Goal: Task Accomplishment & Management: Use online tool/utility

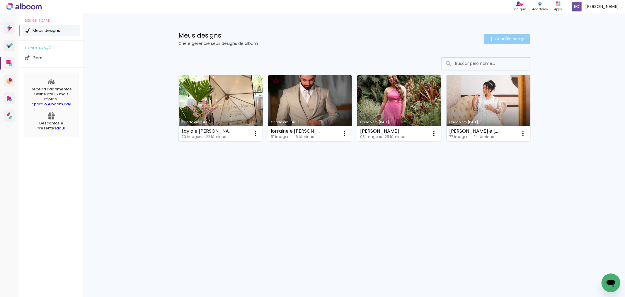
click at [506, 38] on span "Criar um design" at bounding box center [511, 39] width 30 height 4
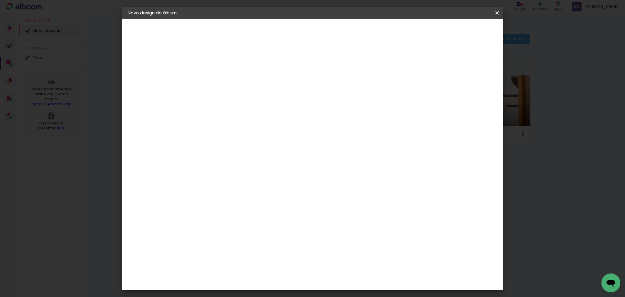
drag, startPoint x: 318, startPoint y: 82, endPoint x: 313, endPoint y: 75, distance: 9.0
click at [224, 75] on input at bounding box center [224, 78] width 0 height 9
type input "clarice"
type paper-input "clarice"
click at [0, 0] on slot "Avançar" at bounding box center [0, 0] width 0 height 0
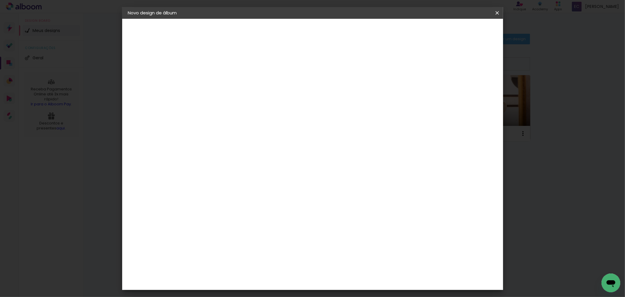
click at [262, 112] on input at bounding box center [238, 111] width 59 height 7
type input "new"
type paper-input "new"
click at [259, 128] on paper-item "New Color New" at bounding box center [233, 136] width 52 height 20
click at [0, 0] on slot "Avançar" at bounding box center [0, 0] width 0 height 0
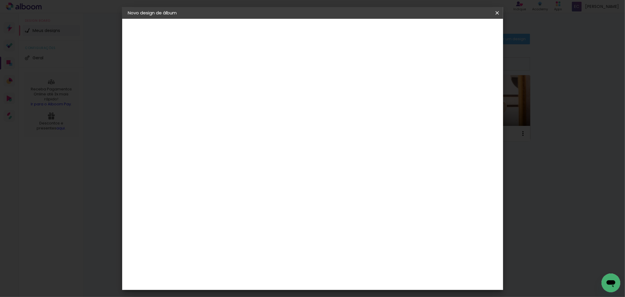
click at [0, 0] on slot "Avançar" at bounding box center [0, 0] width 0 height 0
click at [460, 29] on span "Iniciar design" at bounding box center [447, 31] width 27 height 4
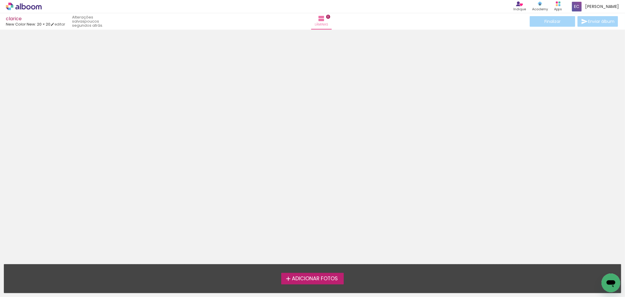
click at [326, 278] on span "Adicionar Fotos" at bounding box center [315, 278] width 46 height 5
click at [0, 0] on input "file" at bounding box center [0, 0] width 0 height 0
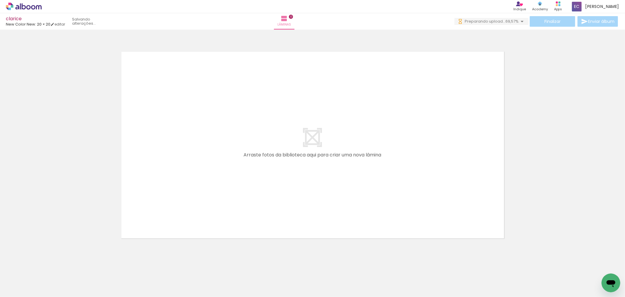
click at [81, 264] on iron-icon at bounding box center [79, 265] width 6 height 6
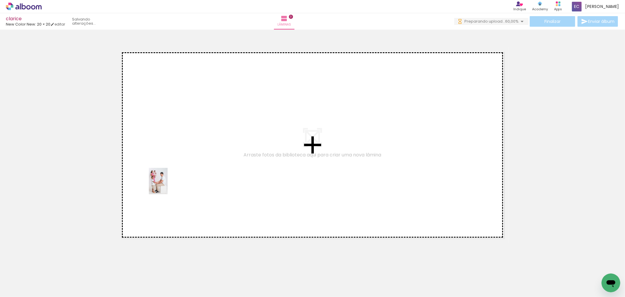
drag, startPoint x: 59, startPoint y: 281, endPoint x: 135, endPoint y: 260, distance: 79.0
click at [166, 186] on quentale-workspace at bounding box center [312, 148] width 625 height 297
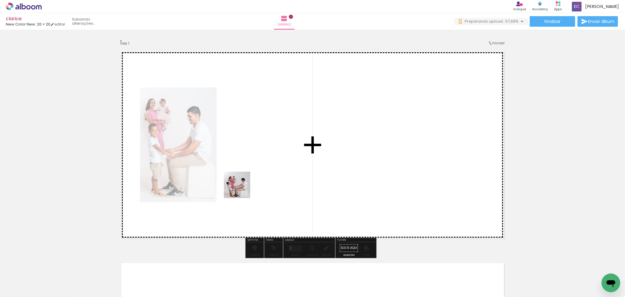
drag, startPoint x: 228, startPoint y: 196, endPoint x: 242, endPoint y: 189, distance: 15.7
click at [242, 189] on quentale-workspace at bounding box center [312, 148] width 625 height 297
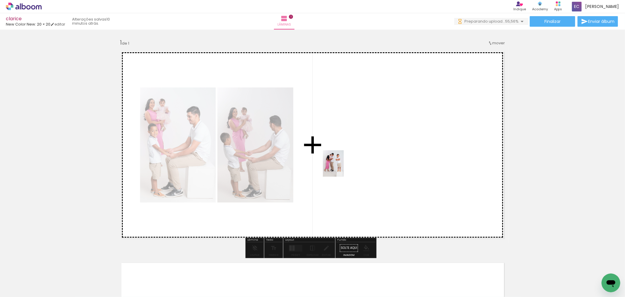
drag, startPoint x: 130, startPoint y: 272, endPoint x: 373, endPoint y: 174, distance: 262.2
click at [345, 168] on quentale-workspace at bounding box center [312, 148] width 625 height 297
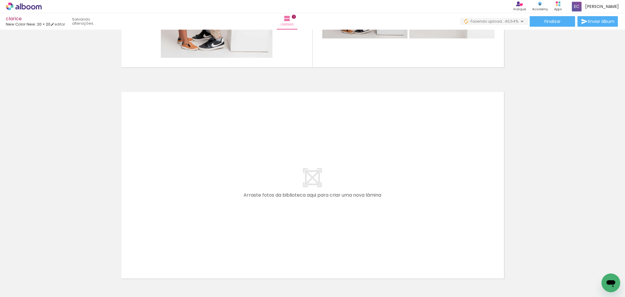
click at [172, 191] on quentale-workspace at bounding box center [312, 148] width 625 height 297
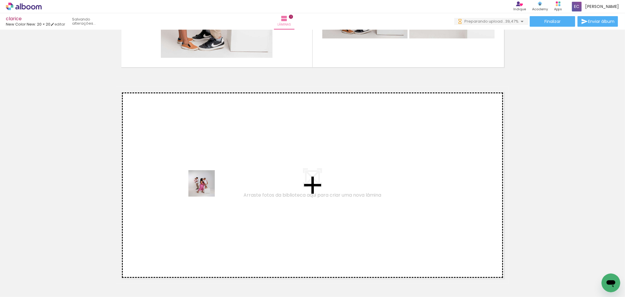
click at [206, 189] on quentale-workspace at bounding box center [312, 148] width 625 height 297
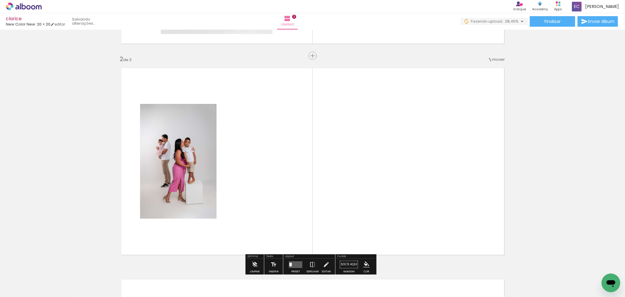
scroll to position [211, 0]
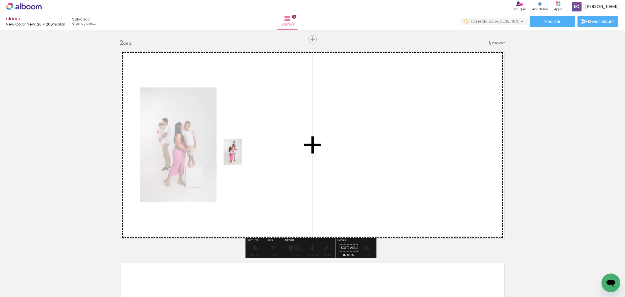
drag, startPoint x: 228, startPoint y: 281, endPoint x: 241, endPoint y: 156, distance: 125.1
click at [241, 156] on quentale-workspace at bounding box center [312, 148] width 625 height 297
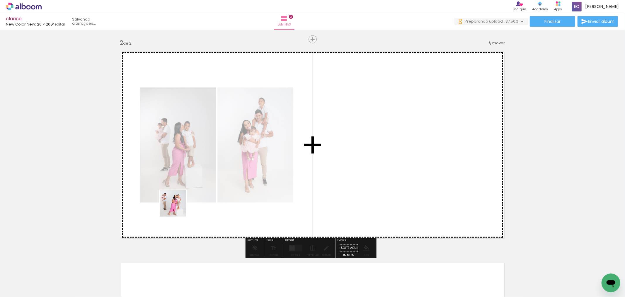
scroll to position [0, 0]
drag, startPoint x: 158, startPoint y: 279, endPoint x: 177, endPoint y: 208, distance: 73.1
click at [177, 208] on quentale-workspace at bounding box center [312, 148] width 625 height 297
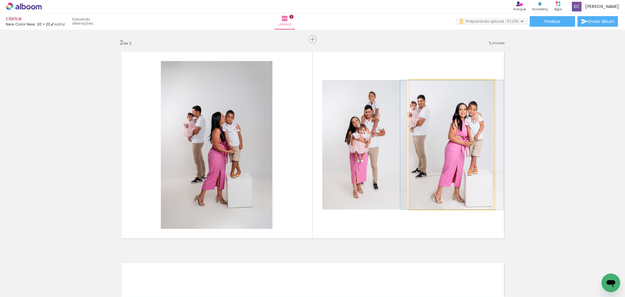
click at [468, 147] on quentale-photo at bounding box center [452, 144] width 85 height 129
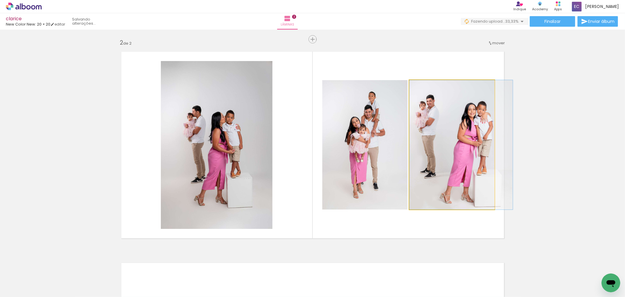
drag, startPoint x: 454, startPoint y: 143, endPoint x: 467, endPoint y: 145, distance: 13.9
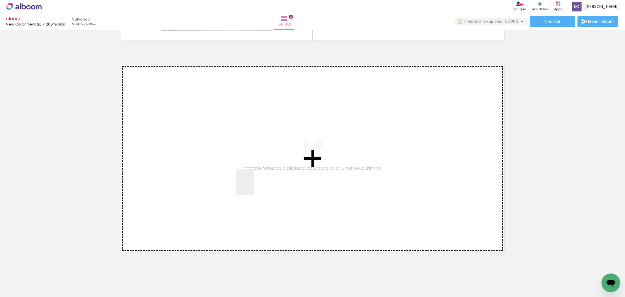
drag, startPoint x: 254, startPoint y: 186, endPoint x: 281, endPoint y: 259, distance: 77.2
click at [254, 188] on quentale-workspace at bounding box center [312, 148] width 625 height 297
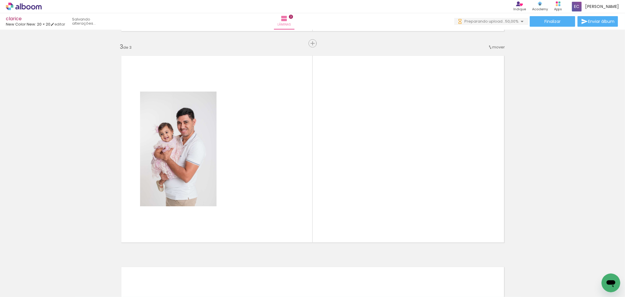
scroll to position [422, 0]
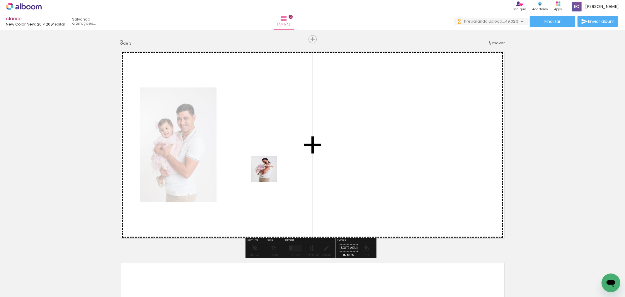
drag, startPoint x: 289, startPoint y: 277, endPoint x: 268, endPoint y: 168, distance: 110.9
click at [268, 168] on quentale-workspace at bounding box center [312, 148] width 625 height 297
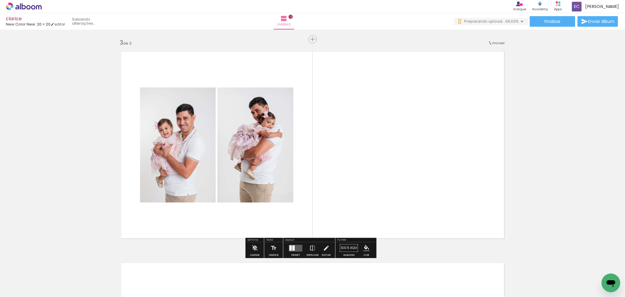
scroll to position [0, 0]
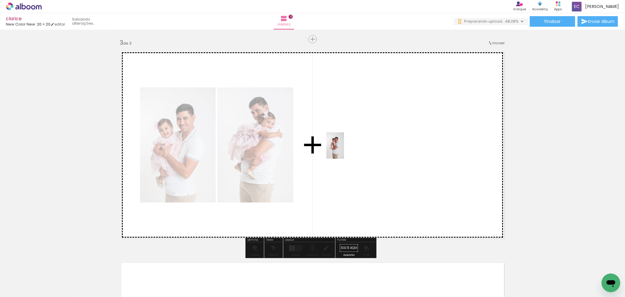
drag, startPoint x: 323, startPoint y: 280, endPoint x: 349, endPoint y: 154, distance: 128.9
click at [346, 152] on quentale-workspace at bounding box center [312, 148] width 625 height 297
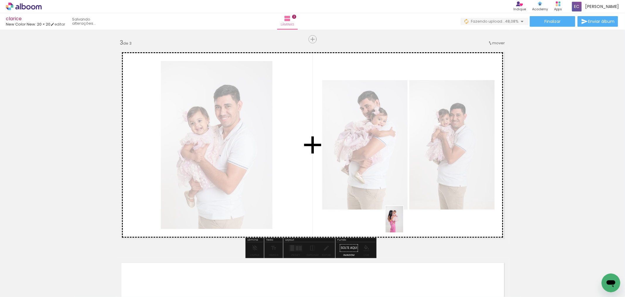
drag, startPoint x: 396, startPoint y: 238, endPoint x: 400, endPoint y: 279, distance: 40.7
click at [403, 227] on quentale-workspace at bounding box center [312, 148] width 625 height 297
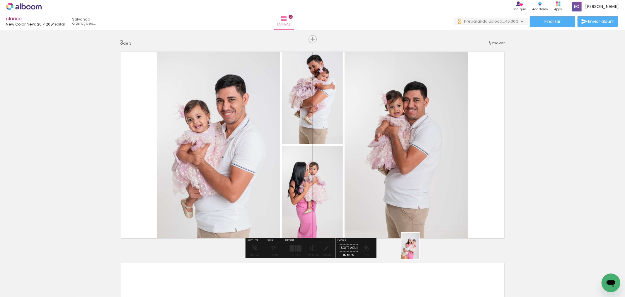
drag, startPoint x: 418, startPoint y: 281, endPoint x: 418, endPoint y: 252, distance: 28.4
click at [418, 250] on quentale-workspace at bounding box center [312, 148] width 625 height 297
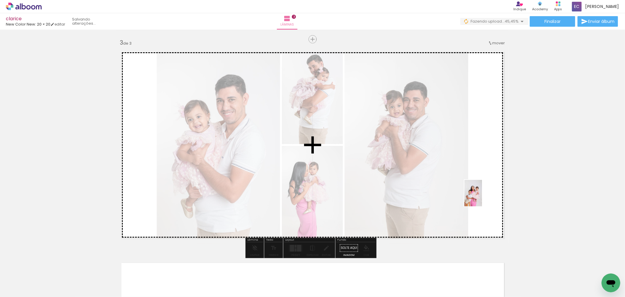
drag, startPoint x: 435, startPoint y: 245, endPoint x: 469, endPoint y: 260, distance: 36.4
click at [482, 197] on quentale-workspace at bounding box center [312, 148] width 625 height 297
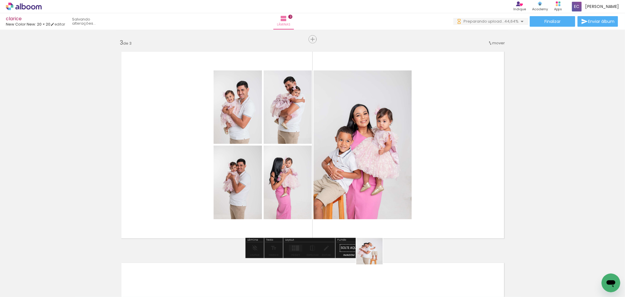
drag, startPoint x: 374, startPoint y: 255, endPoint x: 467, endPoint y: 208, distance: 103.9
click at [467, 208] on quentale-workspace at bounding box center [312, 148] width 625 height 297
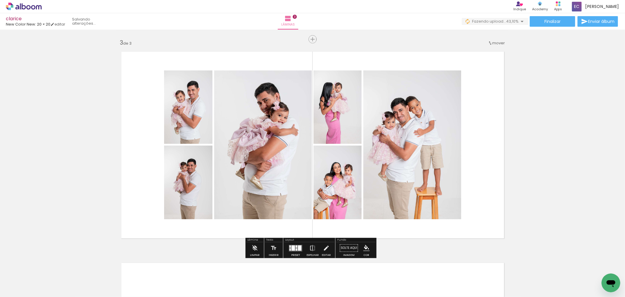
drag, startPoint x: 293, startPoint y: 246, endPoint x: 347, endPoint y: 177, distance: 87.9
click at [292, 246] on div at bounding box center [294, 247] width 4 height 5
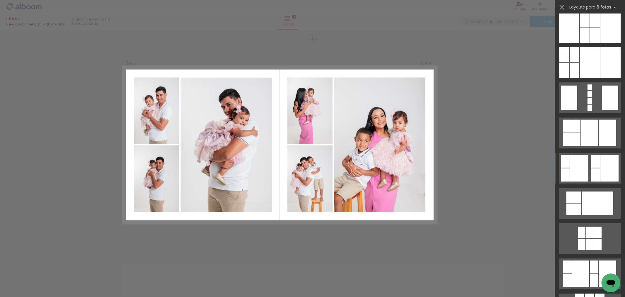
click at [586, 156] on quentale-layouter at bounding box center [590, 168] width 62 height 31
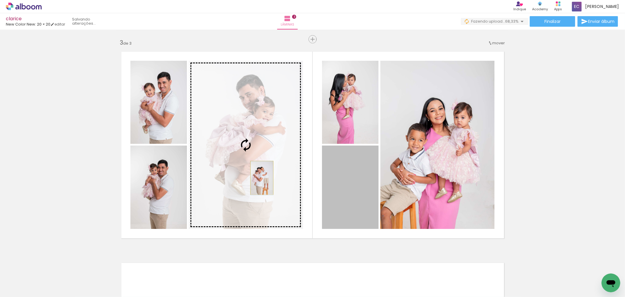
drag, startPoint x: 353, startPoint y: 191, endPoint x: 282, endPoint y: 206, distance: 72.4
click at [0, 0] on slot at bounding box center [0, 0] width 0 height 0
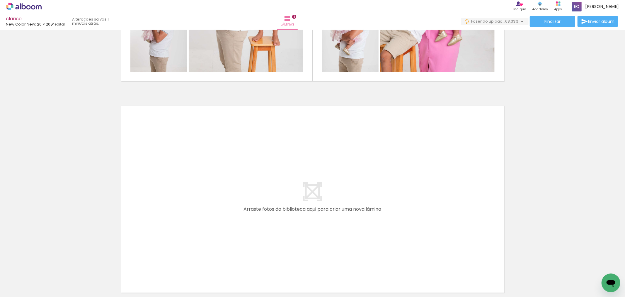
scroll to position [581, 0]
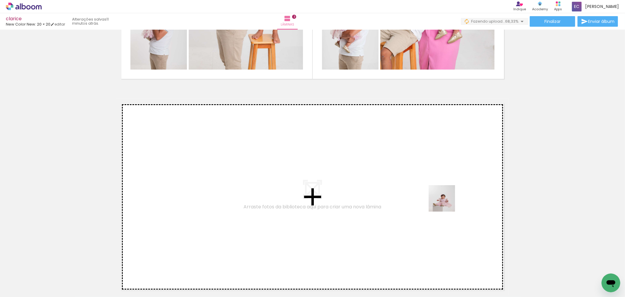
click at [447, 203] on quentale-workspace at bounding box center [312, 148] width 625 height 297
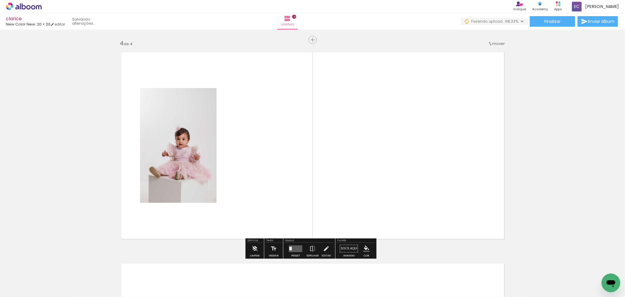
scroll to position [633, 0]
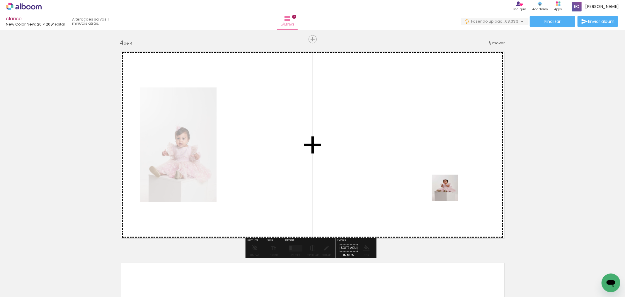
drag, startPoint x: 486, startPoint y: 276, endPoint x: 450, endPoint y: 192, distance: 90.9
click at [450, 192] on quentale-workspace at bounding box center [312, 148] width 625 height 297
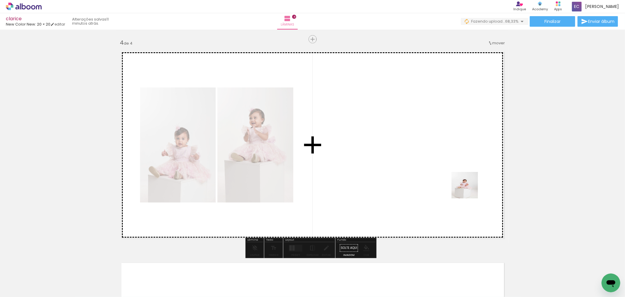
drag, startPoint x: 521, startPoint y: 275, endPoint x: 467, endPoint y: 186, distance: 103.7
click at [467, 186] on quentale-workspace at bounding box center [312, 148] width 625 height 297
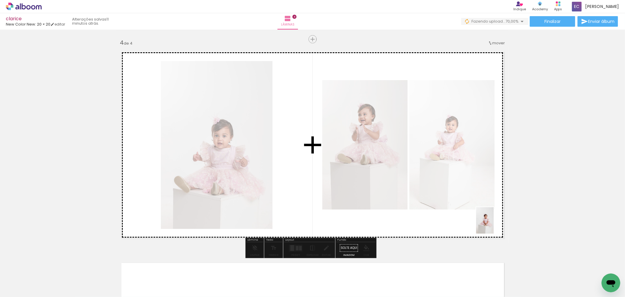
drag, startPoint x: 555, startPoint y: 285, endPoint x: 494, endPoint y: 225, distance: 86.2
click at [494, 225] on quentale-workspace at bounding box center [312, 148] width 625 height 297
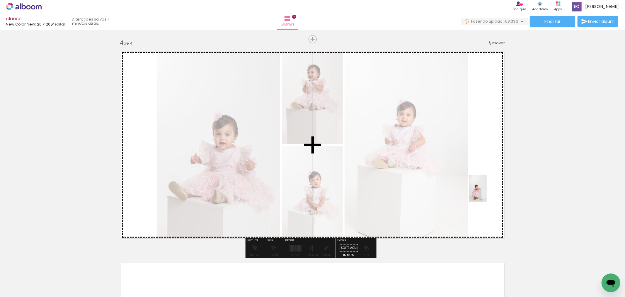
drag, startPoint x: 547, startPoint y: 242, endPoint x: 490, endPoint y: 203, distance: 70.0
click at [487, 194] on quentale-workspace at bounding box center [312, 148] width 625 height 297
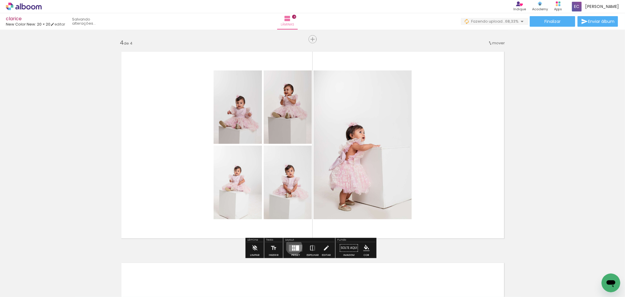
click at [294, 246] on div at bounding box center [294, 246] width 1 height 2
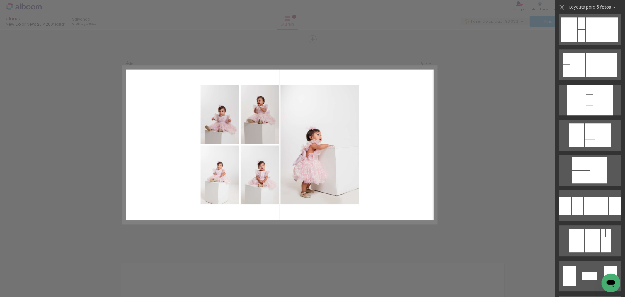
scroll to position [1380, 0]
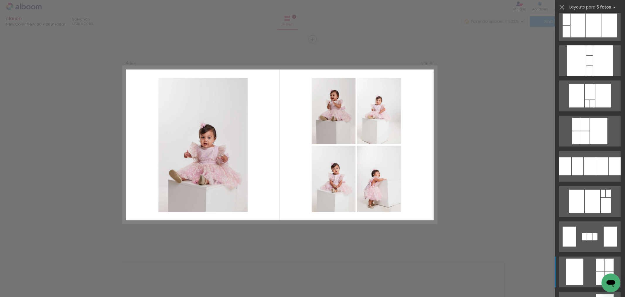
click at [582, 267] on quentale-layouter at bounding box center [590, 271] width 62 height 31
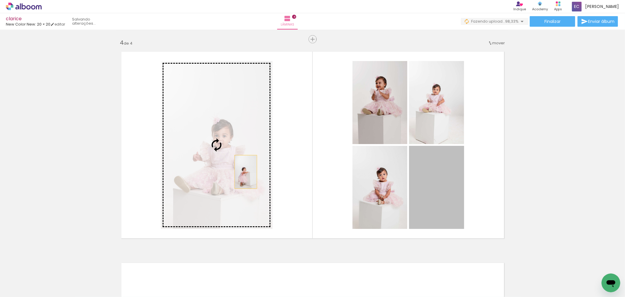
drag, startPoint x: 437, startPoint y: 201, endPoint x: 243, endPoint y: 194, distance: 193.7
click at [0, 0] on slot at bounding box center [0, 0] width 0 height 0
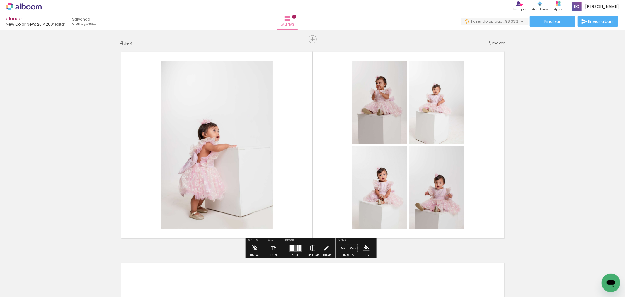
click at [373, 199] on quentale-photo at bounding box center [380, 187] width 55 height 83
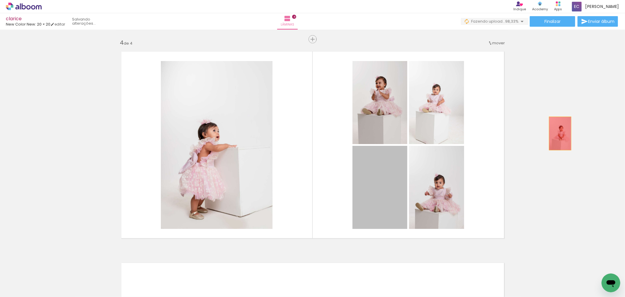
drag, startPoint x: 374, startPoint y: 198, endPoint x: 556, endPoint y: 146, distance: 190.4
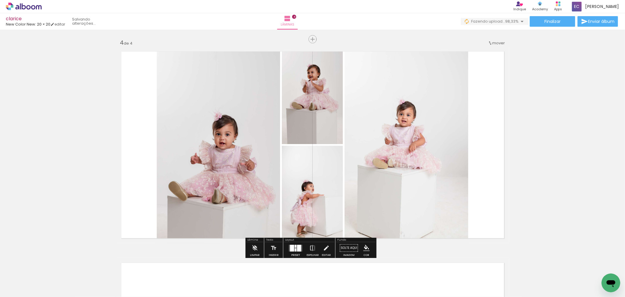
click at [541, 268] on iron-icon at bounding box center [538, 265] width 6 height 6
click at [295, 250] on div at bounding box center [296, 249] width 2 height 3
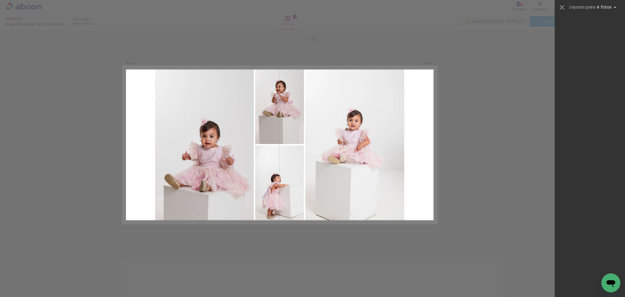
scroll to position [0, 0]
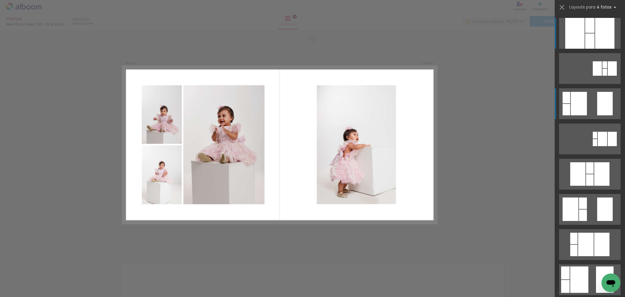
click at [601, 103] on div at bounding box center [606, 103] width 16 height 23
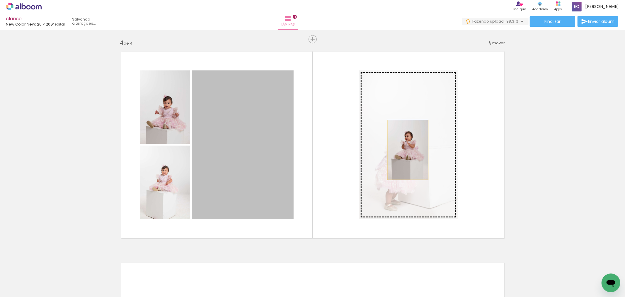
drag, startPoint x: 241, startPoint y: 140, endPoint x: 403, endPoint y: 152, distance: 163.2
click at [0, 0] on slot at bounding box center [0, 0] width 0 height 0
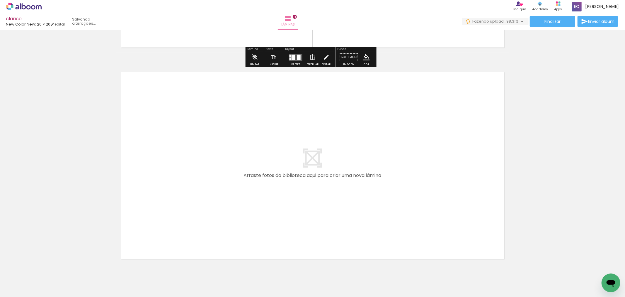
scroll to position [848, 0]
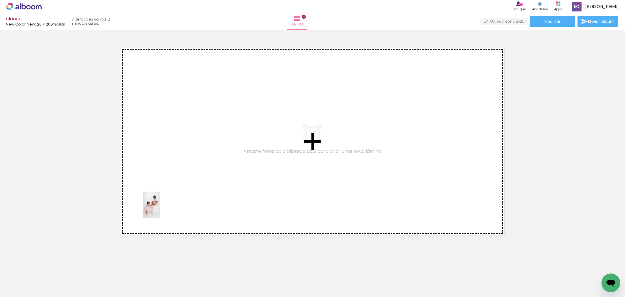
drag, startPoint x: 135, startPoint y: 283, endPoint x: 164, endPoint y: 238, distance: 53.6
click at [160, 209] on quentale-workspace at bounding box center [312, 148] width 625 height 297
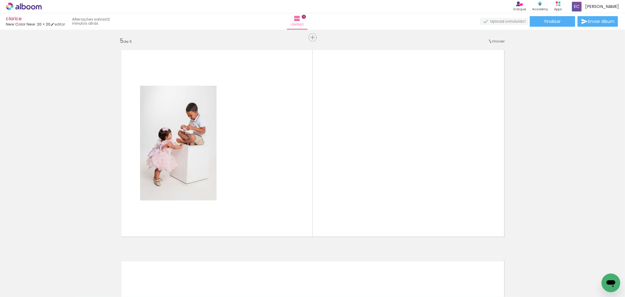
scroll to position [844, 0]
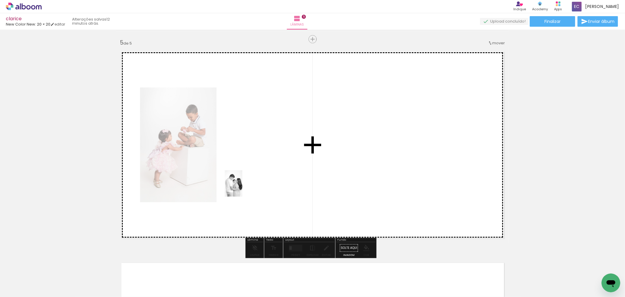
drag, startPoint x: 166, startPoint y: 280, endPoint x: 243, endPoint y: 188, distance: 120.3
click at [243, 188] on quentale-workspace at bounding box center [312, 148] width 625 height 297
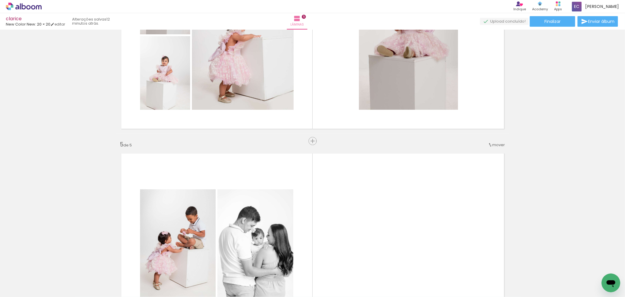
scroll to position [736, 0]
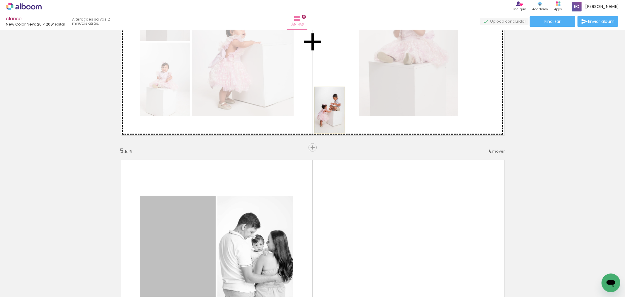
drag, startPoint x: 187, startPoint y: 234, endPoint x: 327, endPoint y: 109, distance: 187.7
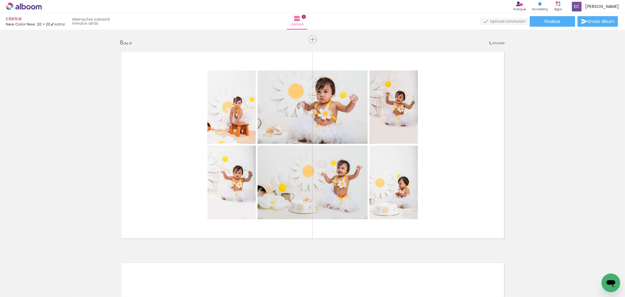
scroll to position [0, 706]
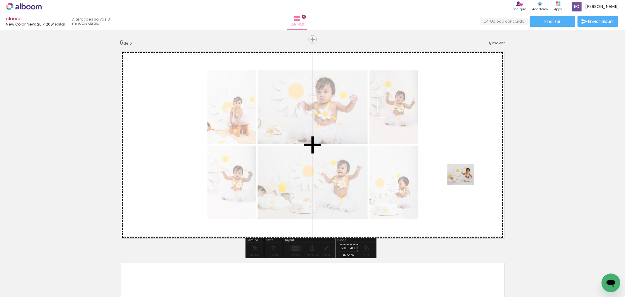
drag, startPoint x: 376, startPoint y: 279, endPoint x: 465, endPoint y: 184, distance: 130.1
click at [465, 182] on quentale-workspace at bounding box center [312, 148] width 625 height 297
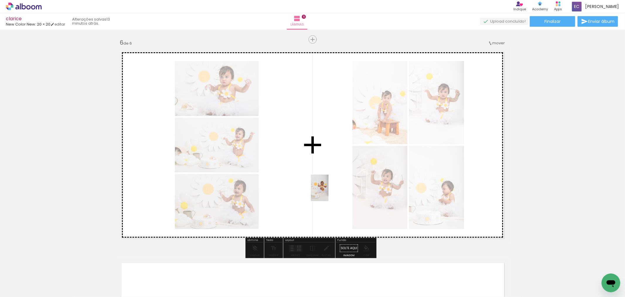
drag, startPoint x: 407, startPoint y: 280, endPoint x: 329, endPoint y: 192, distance: 117.6
click at [329, 192] on quentale-workspace at bounding box center [312, 148] width 625 height 297
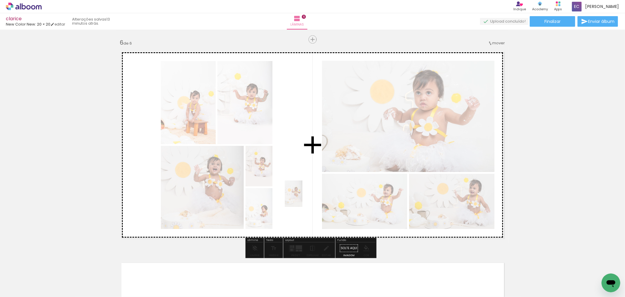
drag, startPoint x: 407, startPoint y: 278, endPoint x: 312, endPoint y: 205, distance: 119.2
click at [301, 198] on quentale-workspace at bounding box center [312, 148] width 625 height 297
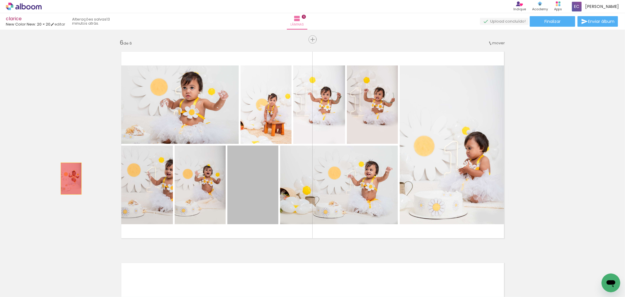
drag, startPoint x: 248, startPoint y: 198, endPoint x: 79, endPoint y: 180, distance: 169.5
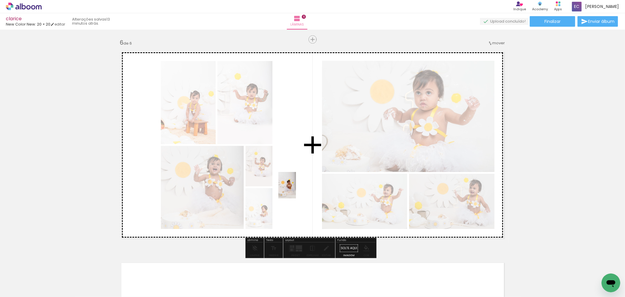
drag, startPoint x: 361, startPoint y: 231, endPoint x: 323, endPoint y: 212, distance: 41.7
click at [297, 191] on quentale-workspace at bounding box center [312, 148] width 625 height 297
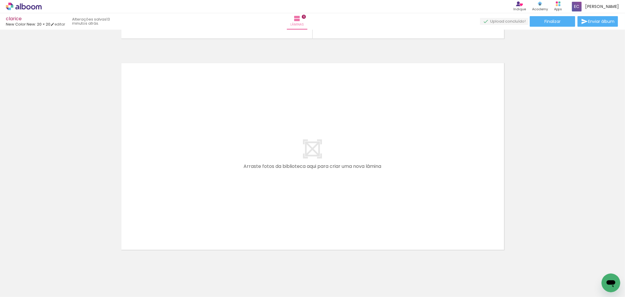
scroll to position [0, 1010]
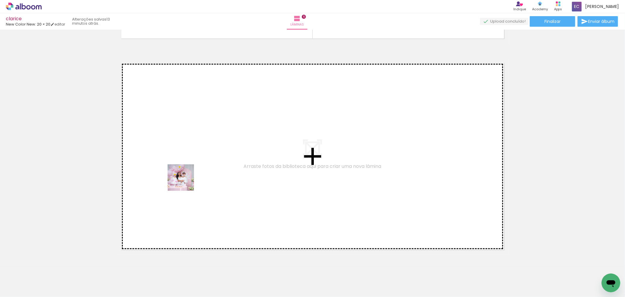
drag, startPoint x: 167, startPoint y: 281, endPoint x: 185, endPoint y: 182, distance: 99.9
click at [185, 182] on quentale-workspace at bounding box center [312, 148] width 625 height 297
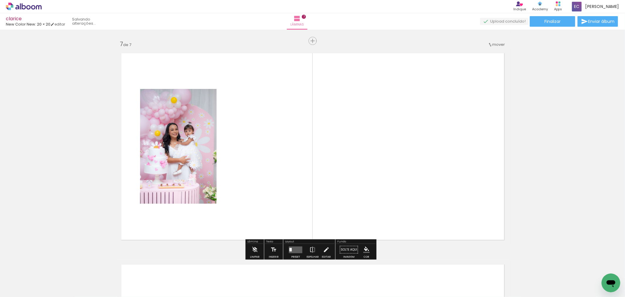
scroll to position [1267, 0]
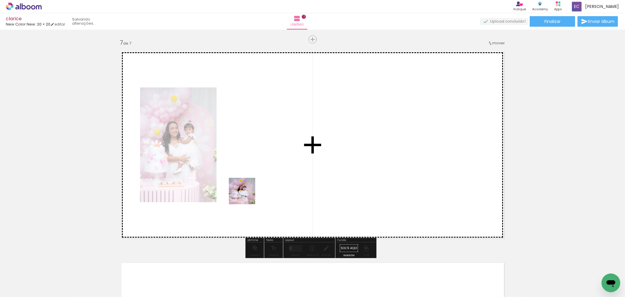
drag, startPoint x: 245, startPoint y: 197, endPoint x: 242, endPoint y: 285, distance: 88.6
click at [247, 197] on quentale-workspace at bounding box center [312, 148] width 625 height 297
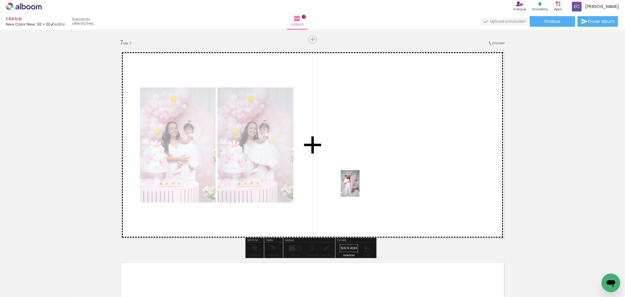
drag, startPoint x: 248, startPoint y: 264, endPoint x: 295, endPoint y: 260, distance: 46.5
click at [357, 190] on quentale-workspace at bounding box center [312, 148] width 625 height 297
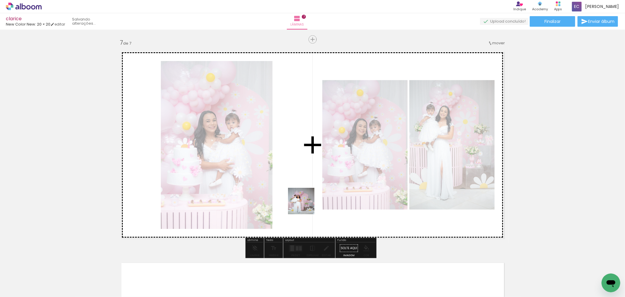
drag, startPoint x: 267, startPoint y: 276, endPoint x: 306, endPoint y: 205, distance: 80.5
click at [306, 205] on quentale-workspace at bounding box center [312, 148] width 625 height 297
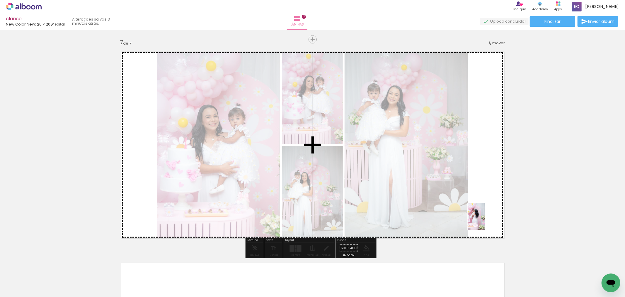
drag, startPoint x: 345, startPoint y: 253, endPoint x: 486, endPoint y: 221, distance: 143.9
click at [486, 221] on quentale-workspace at bounding box center [312, 148] width 625 height 297
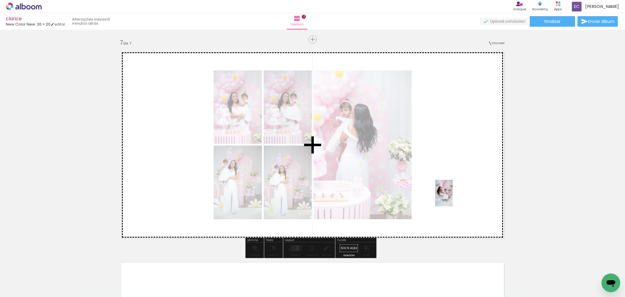
drag, startPoint x: 334, startPoint y: 281, endPoint x: 453, endPoint y: 197, distance: 145.5
click at [453, 197] on quentale-workspace at bounding box center [312, 148] width 625 height 297
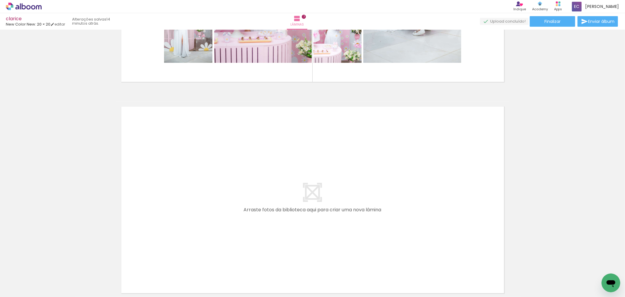
scroll to position [1432, 0]
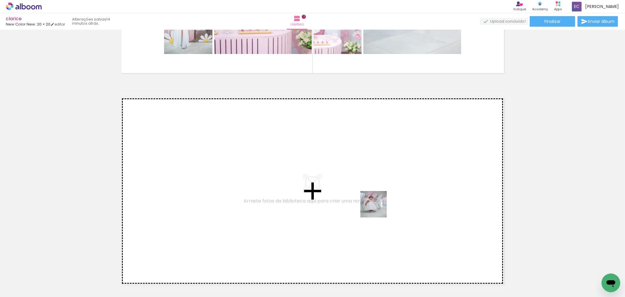
drag, startPoint x: 364, startPoint y: 280, endPoint x: 394, endPoint y: 266, distance: 33.7
click at [377, 209] on quentale-workspace at bounding box center [312, 148] width 625 height 297
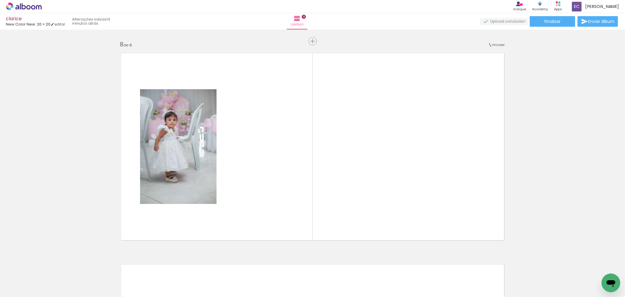
scroll to position [1478, 0]
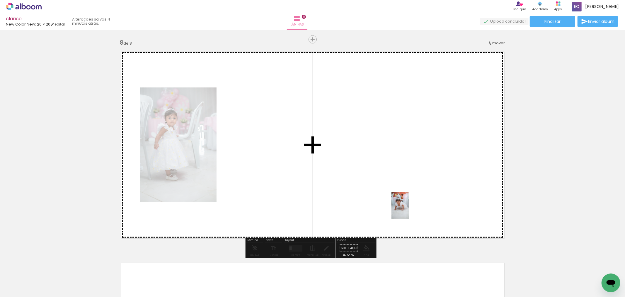
drag, startPoint x: 404, startPoint y: 259, endPoint x: 409, endPoint y: 210, distance: 49.8
click at [409, 210] on quentale-workspace at bounding box center [312, 148] width 625 height 297
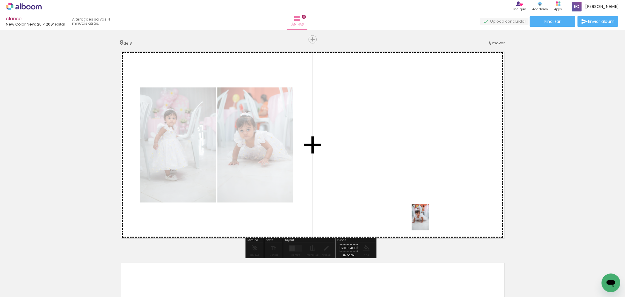
drag, startPoint x: 430, startPoint y: 269, endPoint x: 452, endPoint y: 239, distance: 37.3
click at [430, 219] on quentale-workspace at bounding box center [312, 148] width 625 height 297
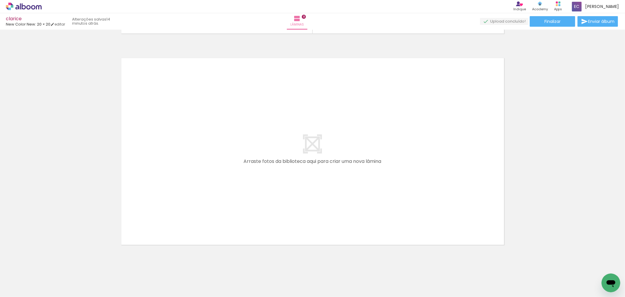
scroll to position [1688, 0]
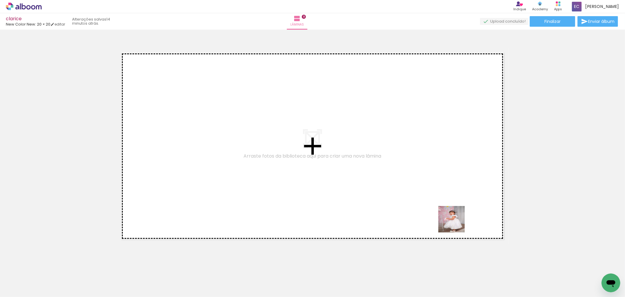
drag, startPoint x: 464, startPoint y: 287, endPoint x: 490, endPoint y: 266, distance: 33.6
click at [455, 198] on quentale-workspace at bounding box center [312, 148] width 625 height 297
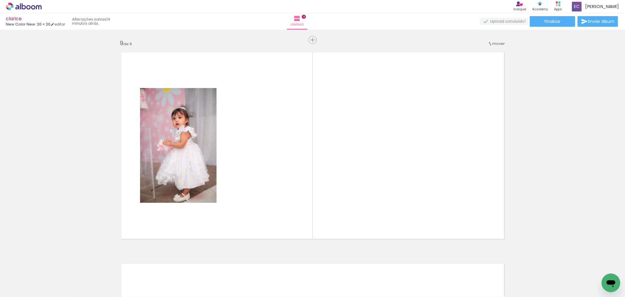
scroll to position [1689, 0]
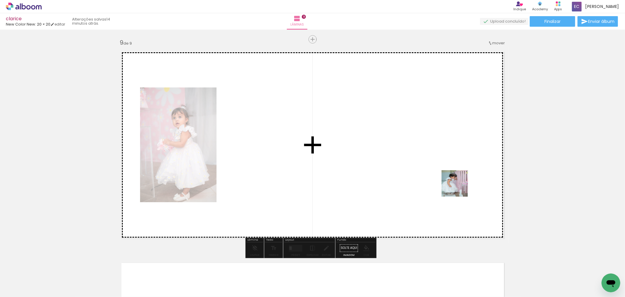
drag, startPoint x: 497, startPoint y: 281, endPoint x: 461, endPoint y: 191, distance: 96.9
click at [459, 188] on quentale-workspace at bounding box center [312, 148] width 625 height 297
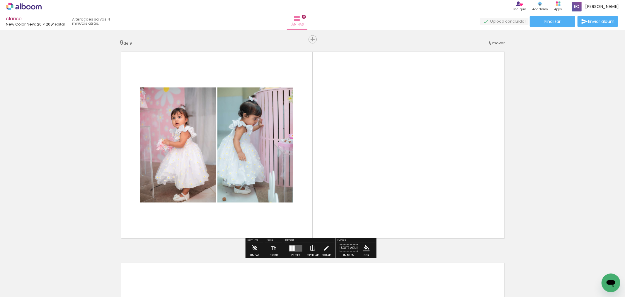
scroll to position [0, 1231]
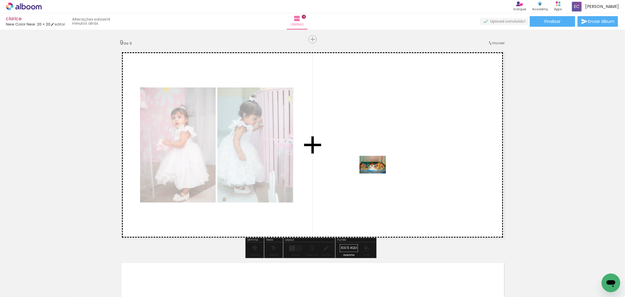
drag, startPoint x: 347, startPoint y: 281, endPoint x: 331, endPoint y: 257, distance: 29.4
click at [377, 174] on quentale-workspace at bounding box center [312, 148] width 625 height 297
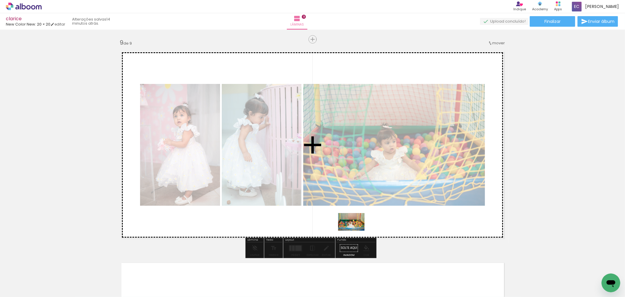
drag, startPoint x: 308, startPoint y: 278, endPoint x: 384, endPoint y: 219, distance: 96.5
click at [355, 230] on quentale-workspace at bounding box center [312, 148] width 625 height 297
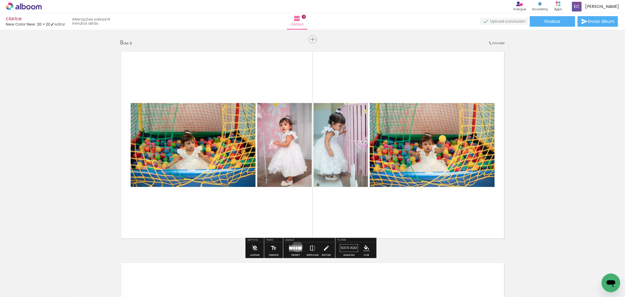
drag, startPoint x: 296, startPoint y: 246, endPoint x: 435, endPoint y: 169, distance: 159.2
click at [295, 247] on quentale-layouter at bounding box center [295, 248] width 13 height 7
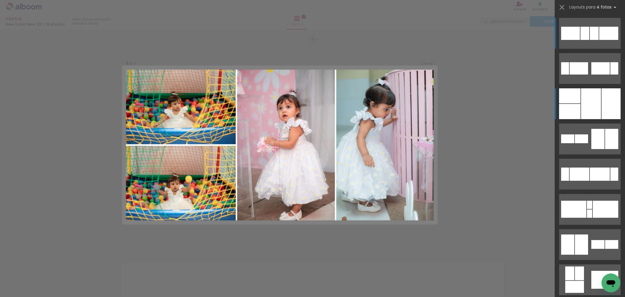
click at [608, 103] on div at bounding box center [611, 103] width 19 height 31
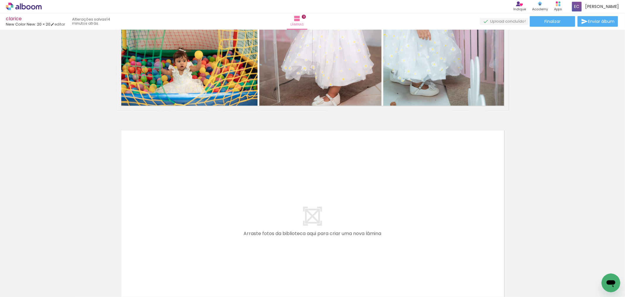
scroll to position [1827, 0]
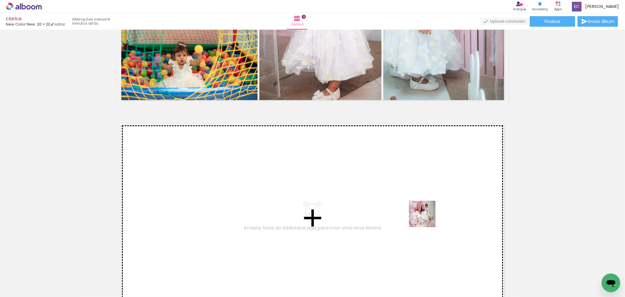
drag, startPoint x: 443, startPoint y: 283, endPoint x: 426, endPoint y: 216, distance: 69.3
click at [426, 216] on quentale-workspace at bounding box center [312, 148] width 625 height 297
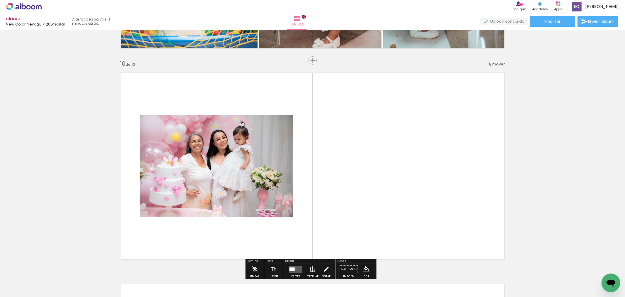
scroll to position [1900, 0]
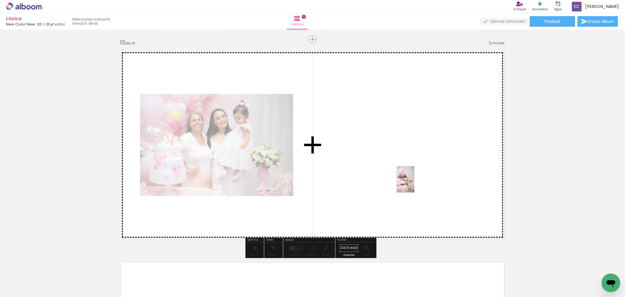
drag, startPoint x: 408, startPoint y: 277, endPoint x: 460, endPoint y: 272, distance: 53.0
click at [415, 185] on quentale-workspace at bounding box center [312, 148] width 625 height 297
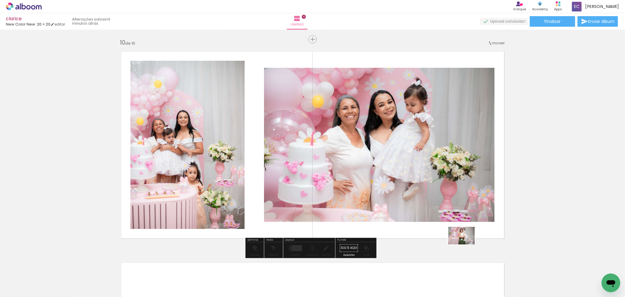
drag, startPoint x: 472, startPoint y: 281, endPoint x: 469, endPoint y: 244, distance: 37.9
click at [465, 243] on quentale-workspace at bounding box center [312, 148] width 625 height 297
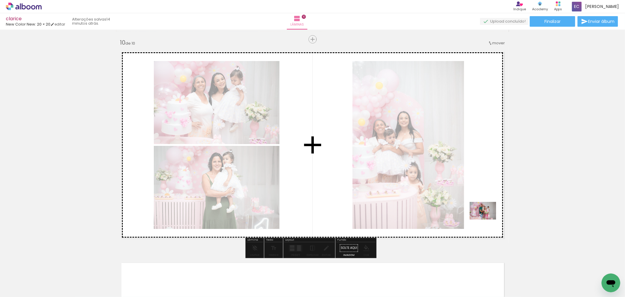
drag, startPoint x: 508, startPoint y: 283, endPoint x: 488, endPoint y: 223, distance: 63.1
click at [488, 219] on quentale-workspace at bounding box center [312, 148] width 625 height 297
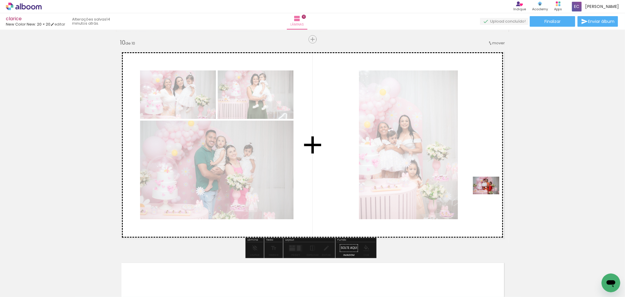
drag, startPoint x: 570, startPoint y: 279, endPoint x: 491, endPoint y: 194, distance: 116.6
click at [491, 194] on quentale-workspace at bounding box center [312, 148] width 625 height 297
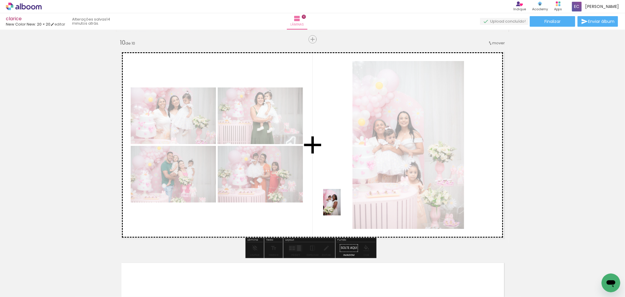
drag, startPoint x: 600, startPoint y: 268, endPoint x: 344, endPoint y: 208, distance: 262.9
click at [342, 206] on quentale-workspace at bounding box center [312, 148] width 625 height 297
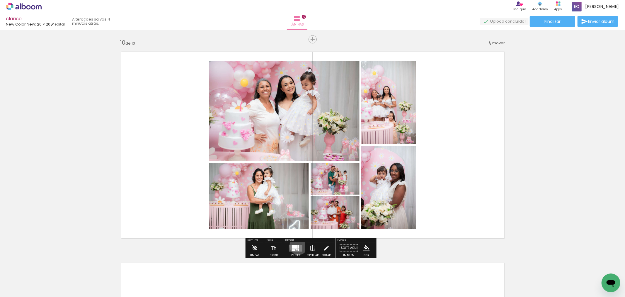
drag, startPoint x: 297, startPoint y: 245, endPoint x: 414, endPoint y: 179, distance: 134.2
click at [298, 246] on div at bounding box center [298, 246] width 1 height 3
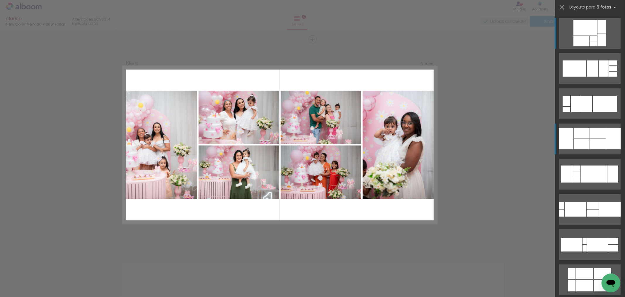
click at [602, 140] on div at bounding box center [599, 144] width 16 height 10
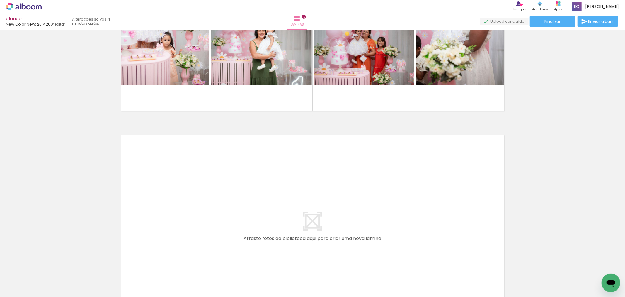
scroll to position [2040, 0]
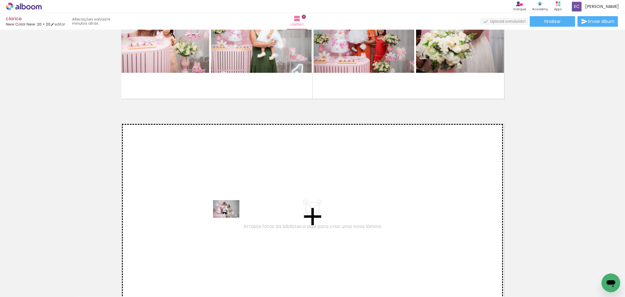
drag, startPoint x: 245, startPoint y: 279, endPoint x: 231, endPoint y: 219, distance: 62.4
click at [231, 219] on quentale-workspace at bounding box center [312, 148] width 625 height 297
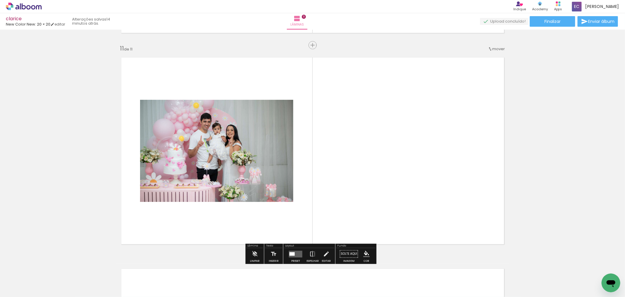
scroll to position [2111, 0]
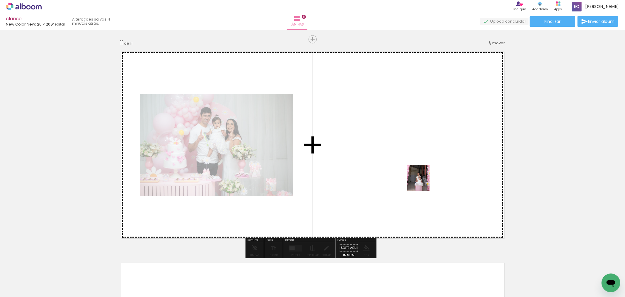
drag, startPoint x: 604, startPoint y: 272, endPoint x: 430, endPoint y: 191, distance: 191.7
click at [424, 183] on quentale-workspace at bounding box center [312, 148] width 625 height 297
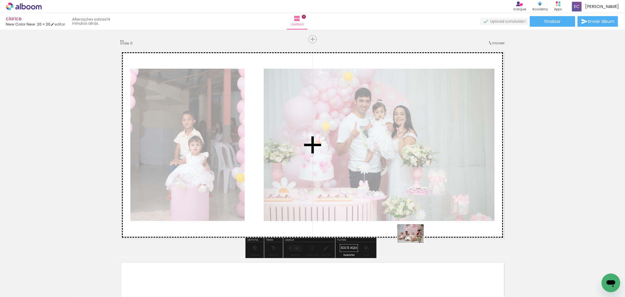
drag, startPoint x: 411, startPoint y: 279, endPoint x: 437, endPoint y: 204, distance: 79.3
click at [415, 243] on quentale-workspace at bounding box center [312, 148] width 625 height 297
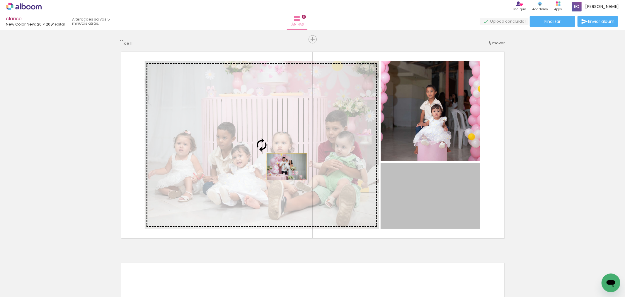
drag, startPoint x: 420, startPoint y: 201, endPoint x: 296, endPoint y: 180, distance: 125.5
click at [0, 0] on slot at bounding box center [0, 0] width 0 height 0
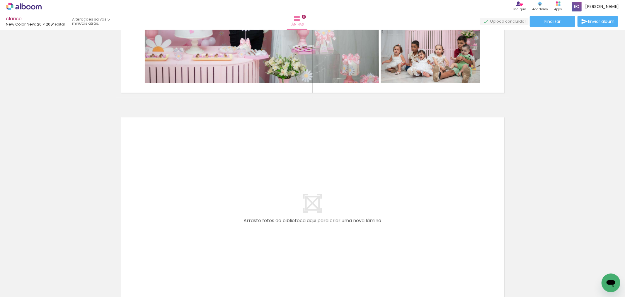
scroll to position [2283, 0]
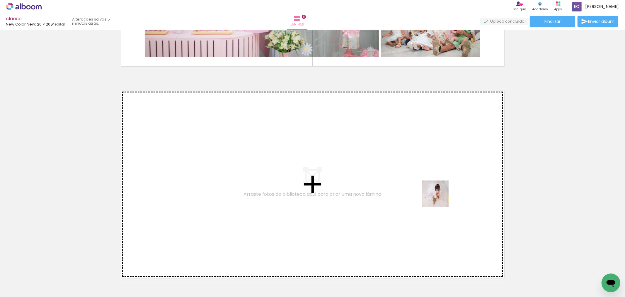
drag, startPoint x: 504, startPoint y: 279, endPoint x: 542, endPoint y: 261, distance: 42.0
click at [427, 179] on quentale-workspace at bounding box center [312, 148] width 625 height 297
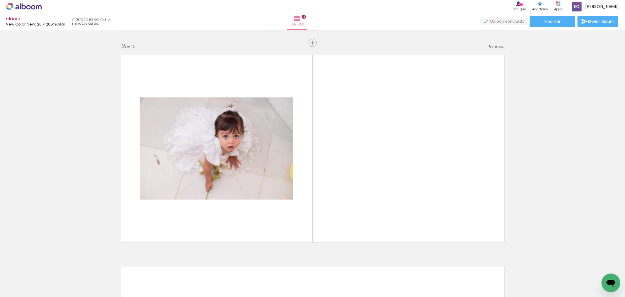
scroll to position [2322, 0]
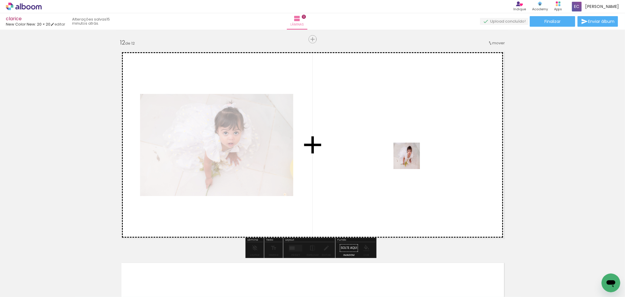
drag, startPoint x: 543, startPoint y: 278, endPoint x: 409, endPoint y: 160, distance: 178.6
click at [409, 160] on quentale-workspace at bounding box center [312, 148] width 625 height 297
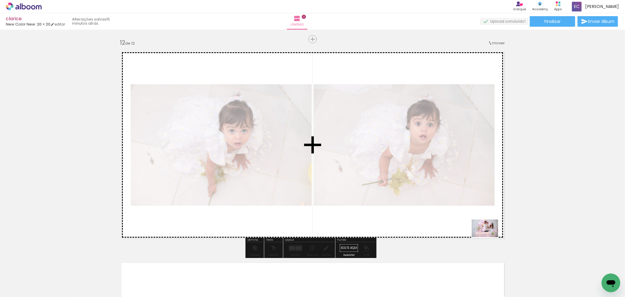
drag, startPoint x: 553, startPoint y: 269, endPoint x: 490, endPoint y: 237, distance: 71.2
click at [490, 237] on quentale-workspace at bounding box center [312, 148] width 625 height 297
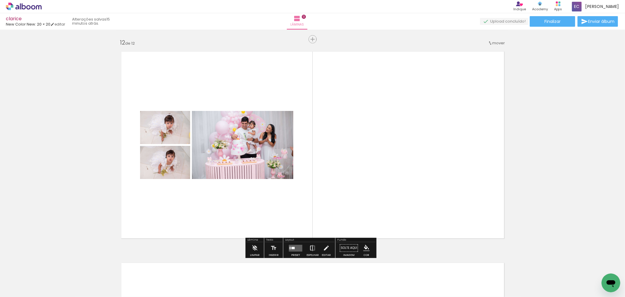
drag, startPoint x: 295, startPoint y: 247, endPoint x: 316, endPoint y: 256, distance: 23.3
click at [298, 261] on quentale-workspace at bounding box center [312, 148] width 625 height 297
drag, startPoint x: 295, startPoint y: 251, endPoint x: 296, endPoint y: 253, distance: 3.0
click at [295, 251] on div at bounding box center [296, 248] width 16 height 12
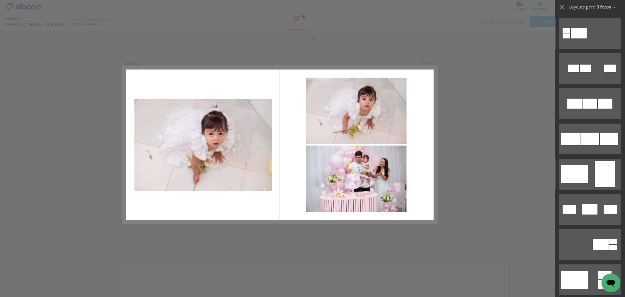
click at [595, 174] on div at bounding box center [605, 180] width 20 height 13
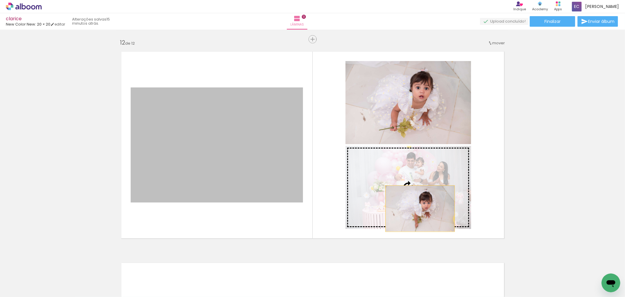
drag, startPoint x: 247, startPoint y: 154, endPoint x: 417, endPoint y: 208, distance: 178.5
click at [0, 0] on slot at bounding box center [0, 0] width 0 height 0
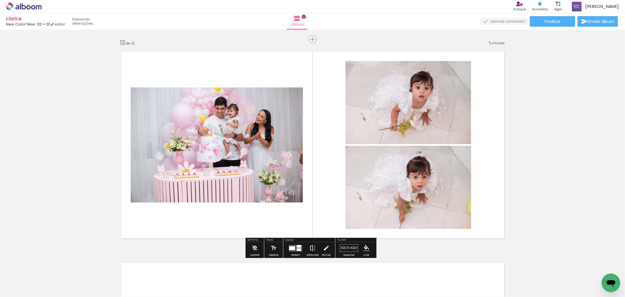
click at [310, 248] on iron-icon at bounding box center [313, 248] width 6 height 12
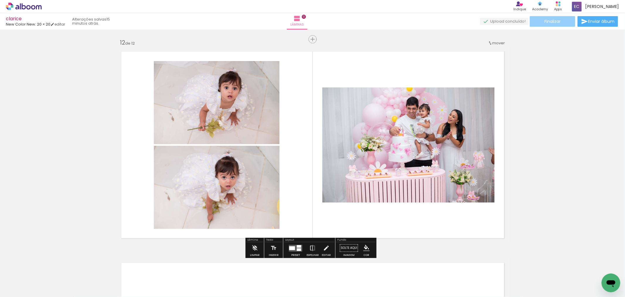
click at [547, 21] on span "Finalizar" at bounding box center [553, 21] width 16 height 4
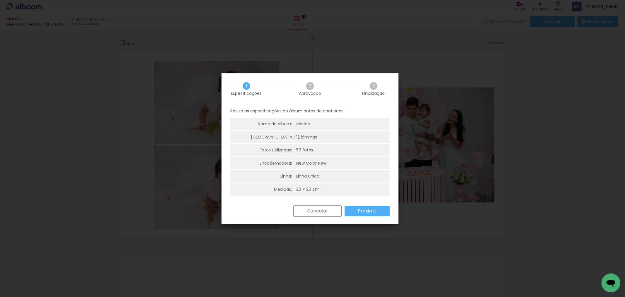
click at [0, 0] on slot "Próximo" at bounding box center [0, 0] width 0 height 0
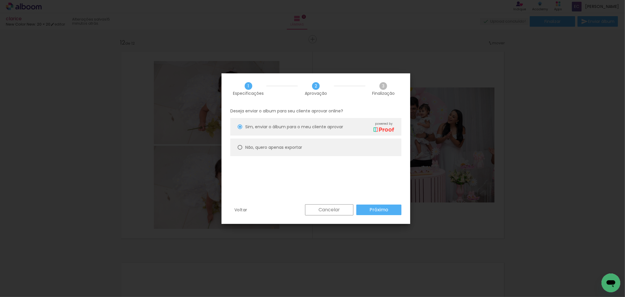
click at [0, 0] on slot "Próximo" at bounding box center [0, 0] width 0 height 0
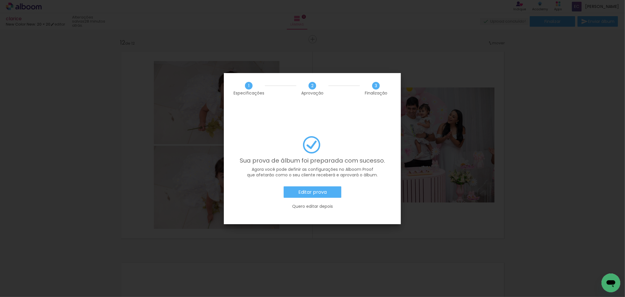
scroll to position [0, 1362]
